Goal: Check status: Check status

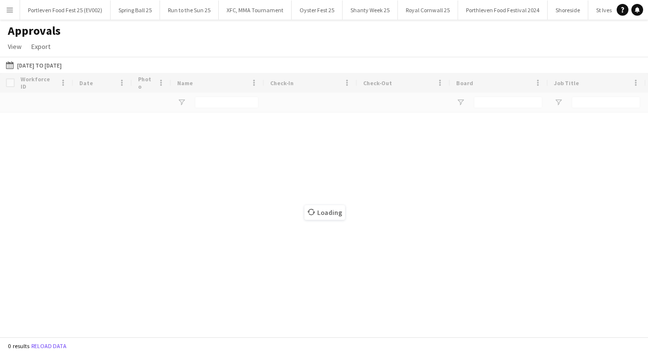
type input "*****"
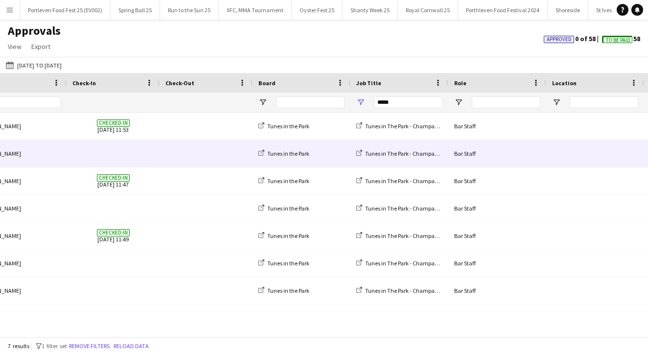
scroll to position [0, 81]
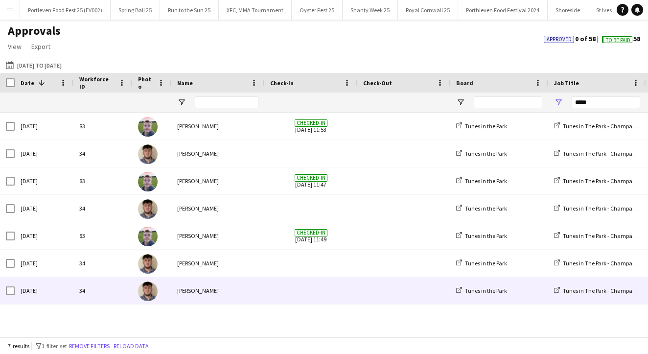
click at [181, 284] on div "[PERSON_NAME]" at bounding box center [217, 290] width 93 height 27
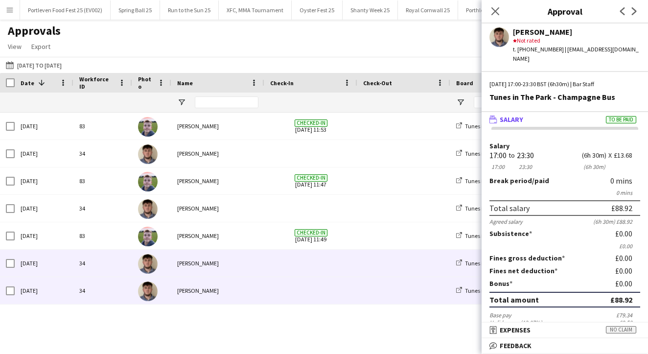
click at [218, 264] on div "[PERSON_NAME]" at bounding box center [217, 263] width 93 height 27
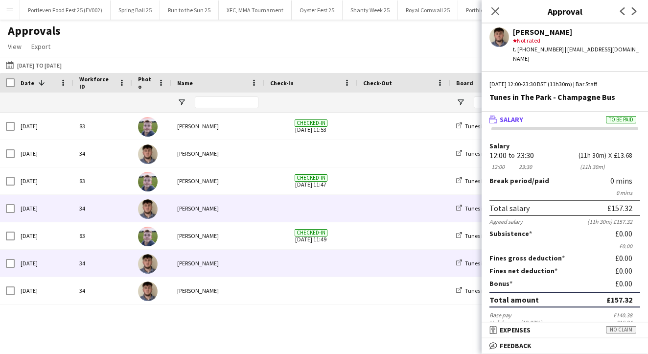
click at [207, 204] on div "[PERSON_NAME]" at bounding box center [217, 208] width 93 height 27
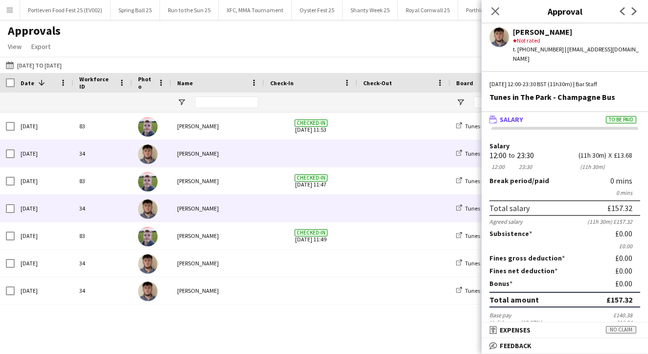
click at [263, 149] on div "[PERSON_NAME]" at bounding box center [217, 153] width 93 height 27
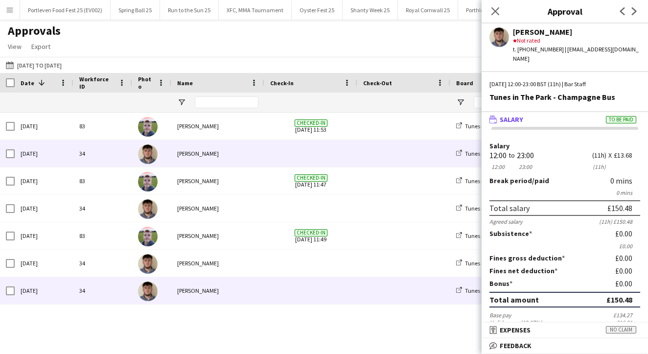
click at [205, 293] on div "[PERSON_NAME]" at bounding box center [217, 290] width 93 height 27
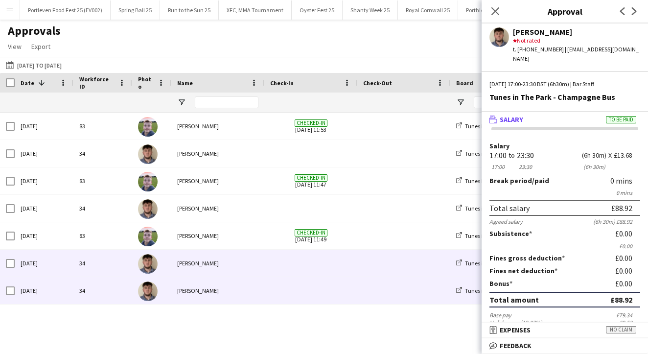
click at [204, 266] on div "[PERSON_NAME]" at bounding box center [217, 263] width 93 height 27
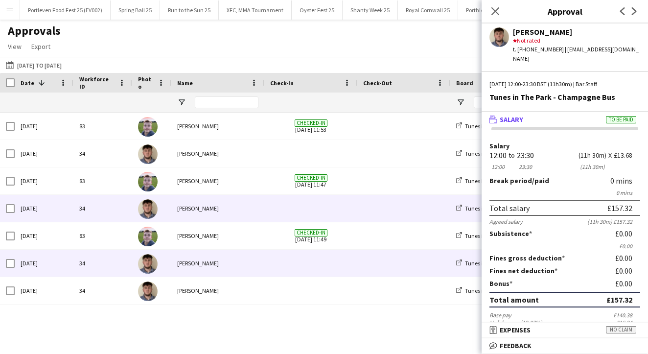
click at [211, 206] on div "[PERSON_NAME]" at bounding box center [217, 208] width 93 height 27
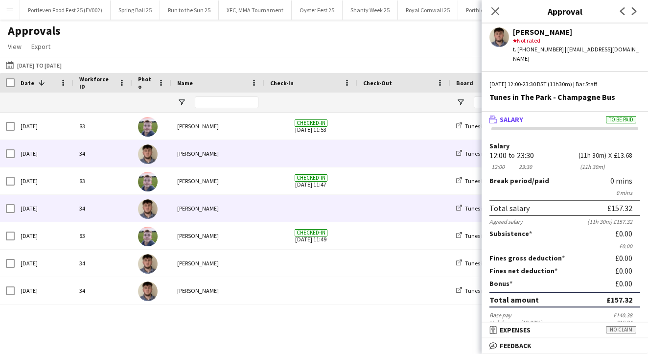
click at [208, 156] on div "[PERSON_NAME]" at bounding box center [217, 153] width 93 height 27
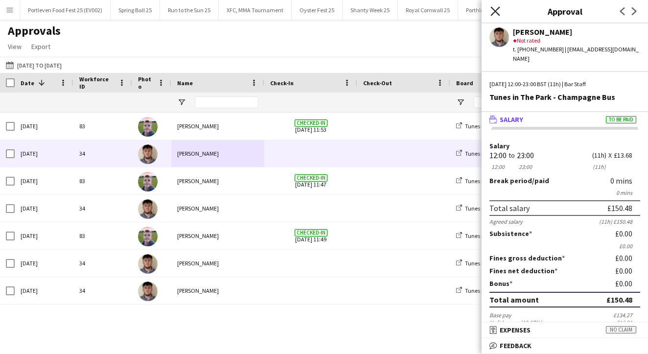
click at [495, 15] on icon "Close pop-in" at bounding box center [495, 10] width 9 height 9
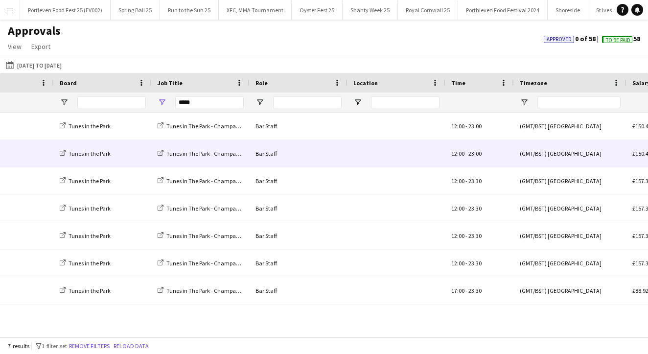
scroll to position [0, 280]
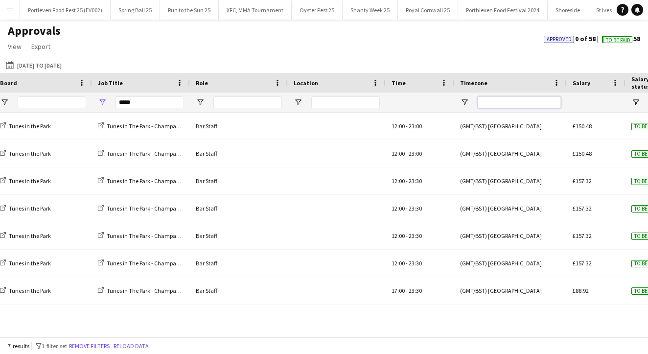
click at [502, 104] on input "Timezone Filter Input" at bounding box center [519, 102] width 83 height 12
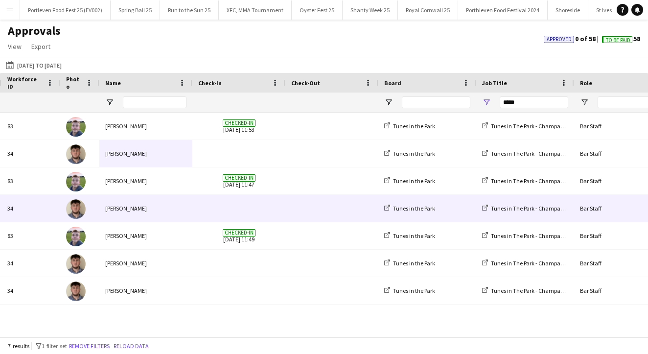
scroll to position [0, -6]
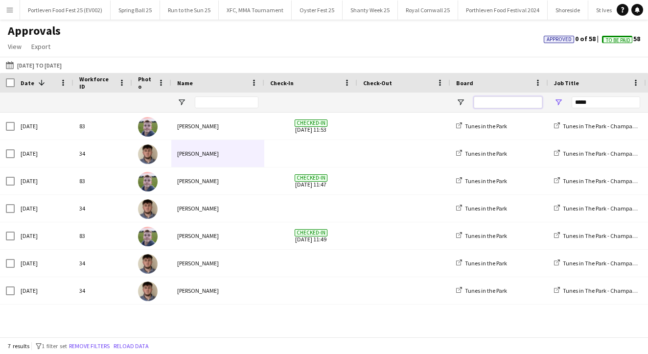
click at [506, 101] on input "Board Filter Input" at bounding box center [508, 102] width 69 height 12
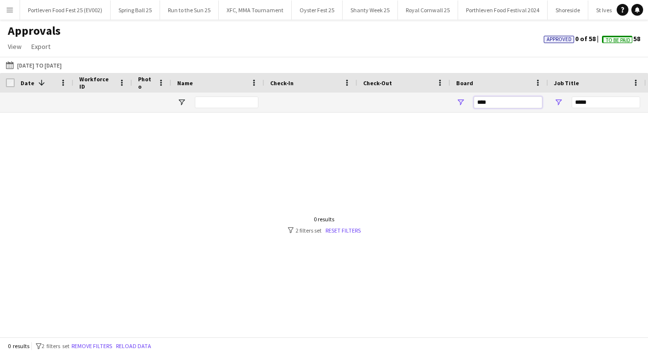
type input "****"
click at [554, 39] on span "Approved" at bounding box center [559, 39] width 25 height 6
click at [616, 40] on span "Approved" at bounding box center [608, 40] width 25 height 6
click at [616, 40] on span "To Be Paid" at bounding box center [617, 39] width 24 height 6
click at [64, 67] on button "[DATE] to [DATE] [DATE] to [DATE]" at bounding box center [34, 65] width 60 height 12
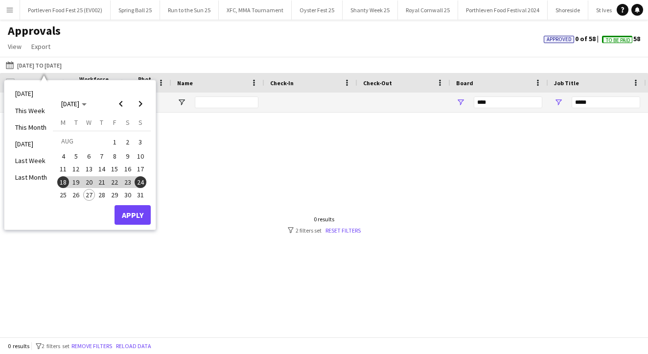
click at [128, 214] on button "Apply" at bounding box center [133, 215] width 36 height 20
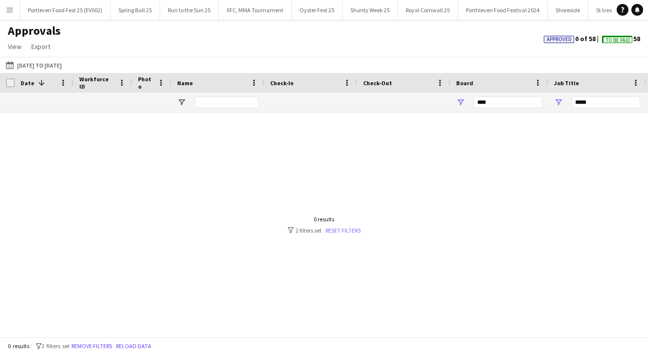
click at [334, 230] on link "Reset filters" at bounding box center [343, 230] width 35 height 7
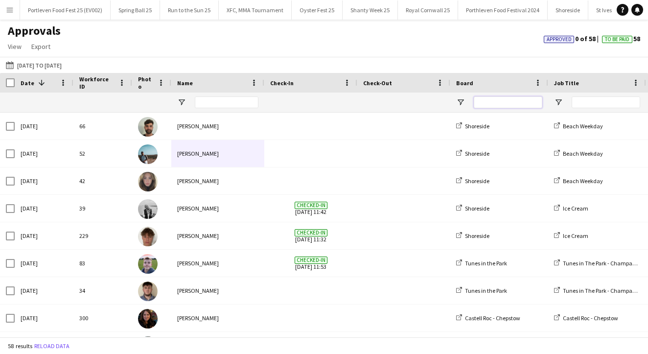
click at [498, 101] on input "Board Filter Input" at bounding box center [508, 102] width 69 height 12
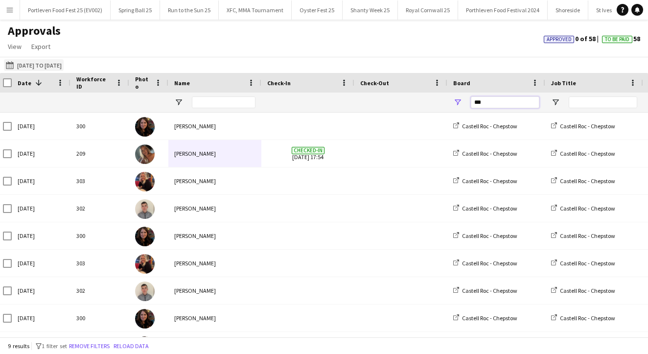
type input "***"
click at [64, 64] on button "[DATE] to [DATE] [DATE] to [DATE]" at bounding box center [34, 65] width 60 height 12
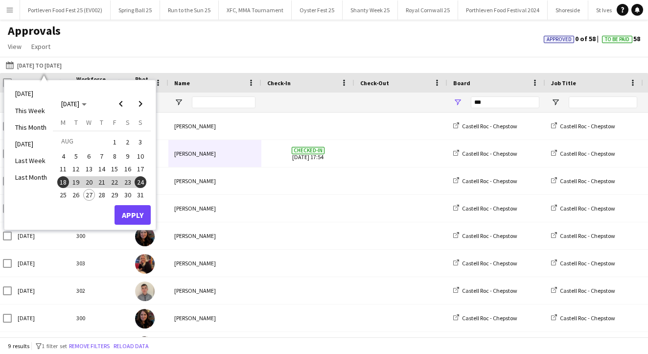
click at [69, 177] on button "18" at bounding box center [63, 182] width 13 height 13
click at [67, 192] on span "25" at bounding box center [63, 195] width 12 height 12
click at [129, 214] on button "Apply" at bounding box center [133, 215] width 36 height 20
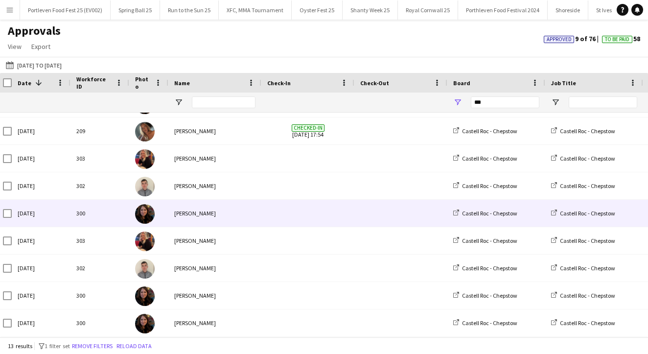
scroll to position [0, 0]
